Goal: Information Seeking & Learning: Learn about a topic

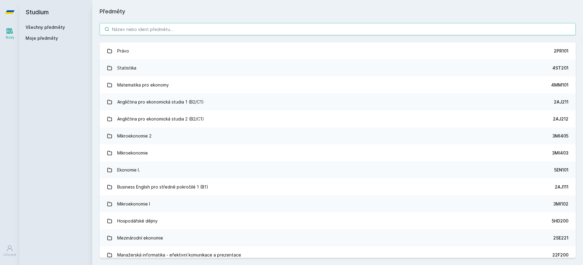
click at [196, 23] on input "search" at bounding box center [338, 29] width 476 height 12
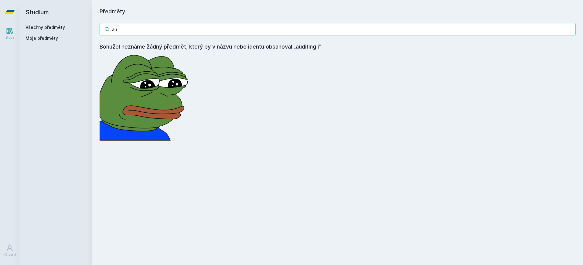
type input "a"
click at [216, 30] on input "1fu506" at bounding box center [338, 29] width 476 height 12
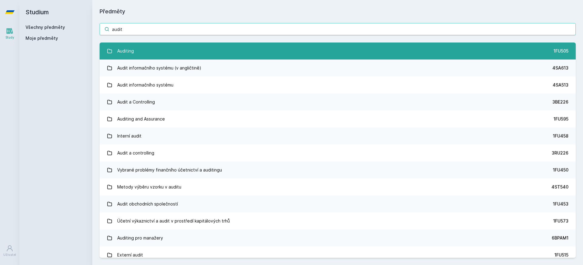
type input "audit"
click at [120, 50] on div "Auditing" at bounding box center [125, 51] width 17 height 12
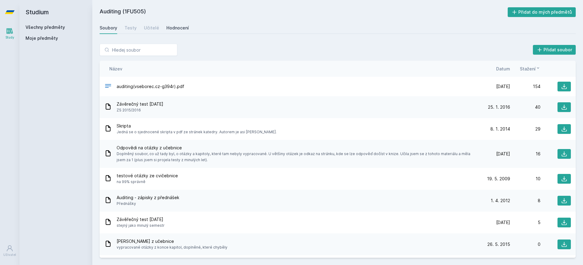
click at [173, 28] on div "Hodnocení" at bounding box center [177, 28] width 22 height 6
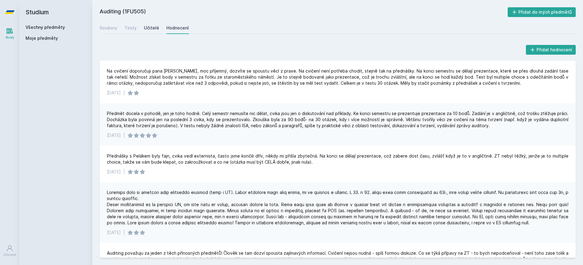
click at [150, 28] on div "Učitelé" at bounding box center [151, 28] width 15 height 6
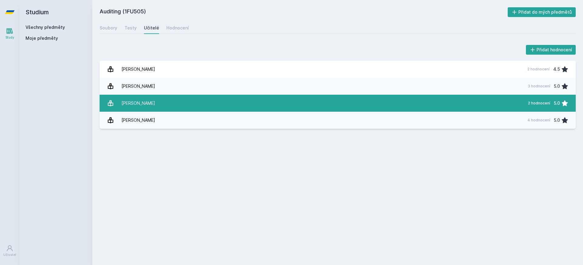
click at [174, 99] on link "[PERSON_NAME] 2 hodnocení 5.0" at bounding box center [338, 103] width 476 height 17
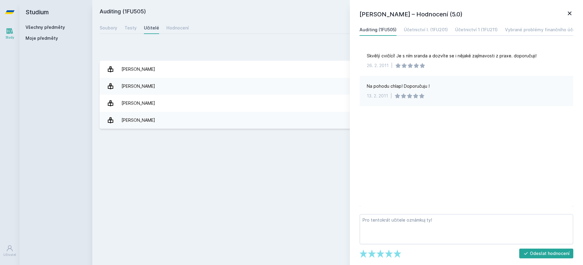
click at [204, 40] on div "Přidat hodnocení [PERSON_NAME] – Hodnocení (5.0) Auditing (1FU505) Účetnictví I…" at bounding box center [337, 86] width 490 height 100
click at [178, 30] on div "Hodnocení" at bounding box center [177, 28] width 22 height 6
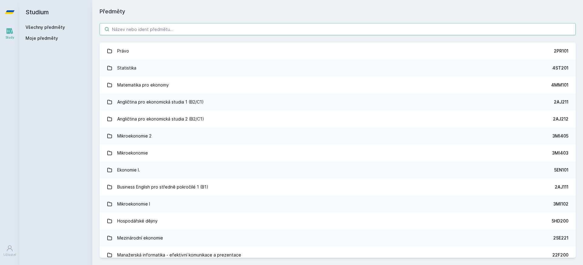
click at [258, 33] on input "search" at bounding box center [338, 29] width 476 height 12
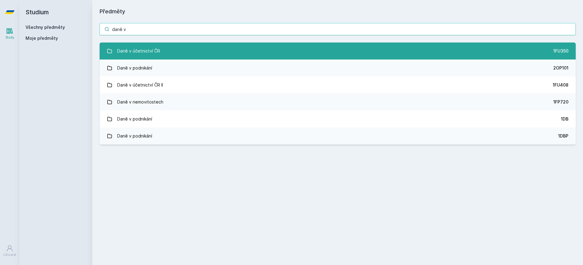
type input "daně v"
click at [203, 46] on link "Daně v účetnictví ČR 1FU350" at bounding box center [338, 50] width 476 height 17
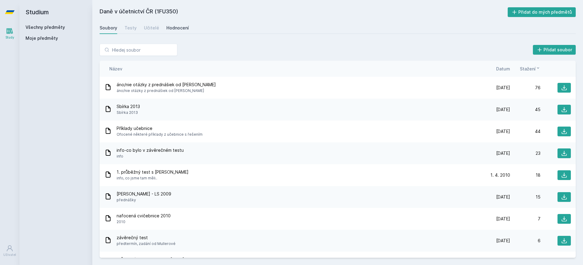
click at [177, 30] on div "Hodnocení" at bounding box center [177, 28] width 22 height 6
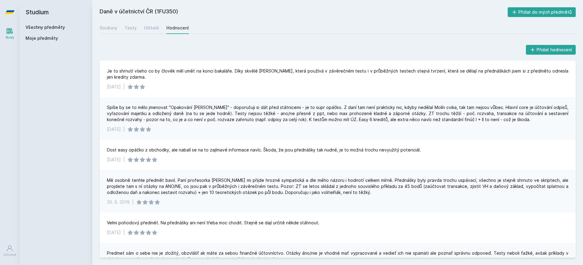
click at [7, 10] on icon at bounding box center [10, 12] width 10 height 4
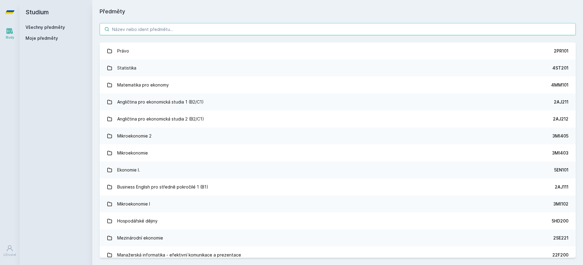
click at [141, 28] on input "search" at bounding box center [338, 29] width 476 height 12
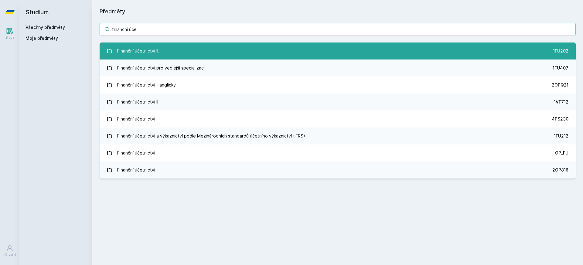
type input "finanční úče"
click at [136, 46] on div "Finanční účetnictví II." at bounding box center [138, 51] width 42 height 12
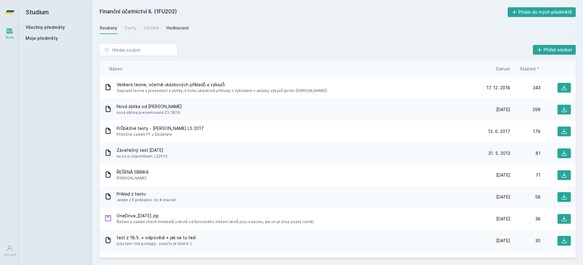
click at [175, 29] on div "Hodnocení" at bounding box center [177, 28] width 22 height 6
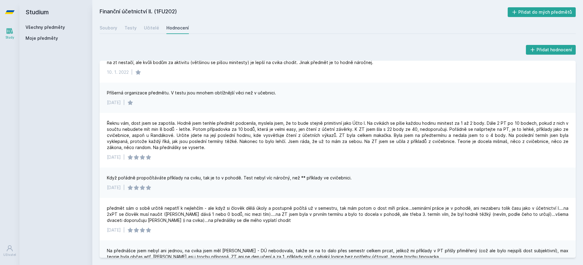
scroll to position [114, 0]
